Goal: Information Seeking & Learning: Learn about a topic

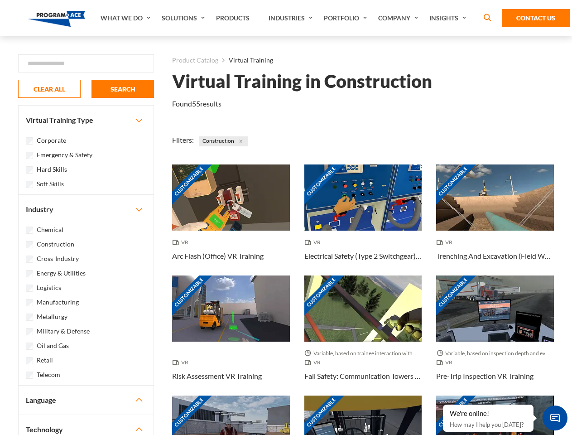
click at [126, 18] on link "What We Do" at bounding box center [126, 18] width 61 height 36
click at [184, 18] on link "Solutions" at bounding box center [184, 18] width 54 height 36
click at [292, 18] on link "Industries" at bounding box center [291, 18] width 55 height 36
click at [400, 18] on link "Company" at bounding box center [399, 18] width 51 height 36
click at [449, 18] on link "Insights" at bounding box center [449, 18] width 48 height 36
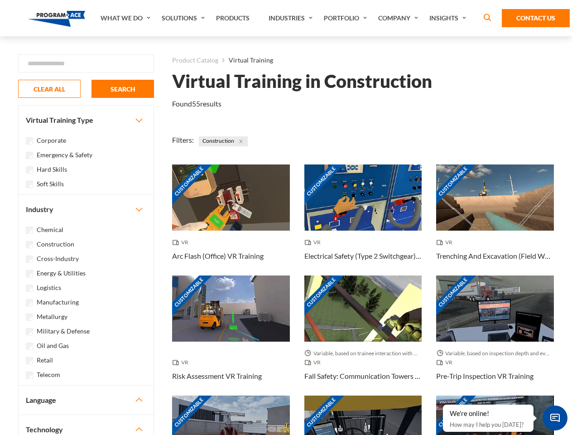
click at [0, 0] on div "Blog White Papers News" at bounding box center [0, 0] width 0 height 0
click at [0, 0] on strong "How Virtual Learning Can Enhance Workforce Productivity: A Guide for L&D Manage…" at bounding box center [0, 0] width 0 height 0
click at [555, 418] on span "Minimize live chat window" at bounding box center [555, 417] width 33 height 33
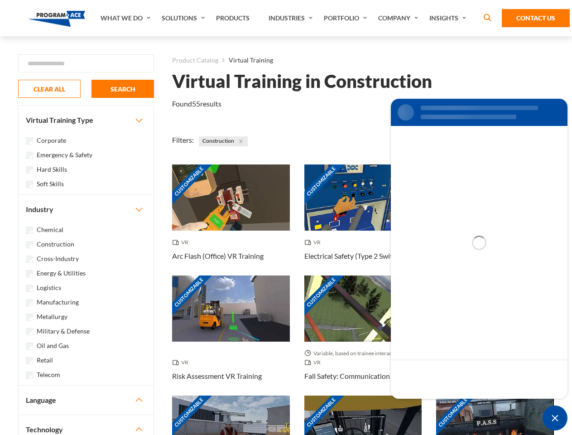
click at [443, 405] on div "Customizable" at bounding box center [495, 428] width 118 height 66
